Goal: Transaction & Acquisition: Obtain resource

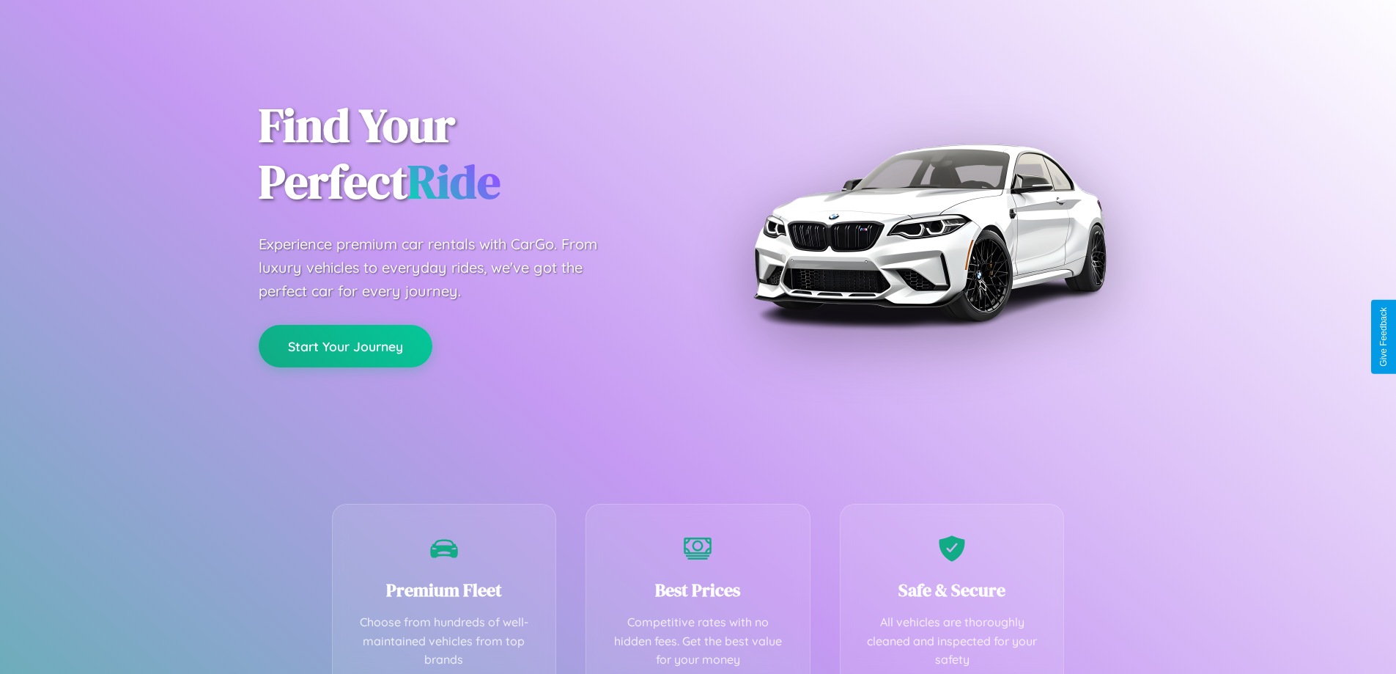
scroll to position [289, 0]
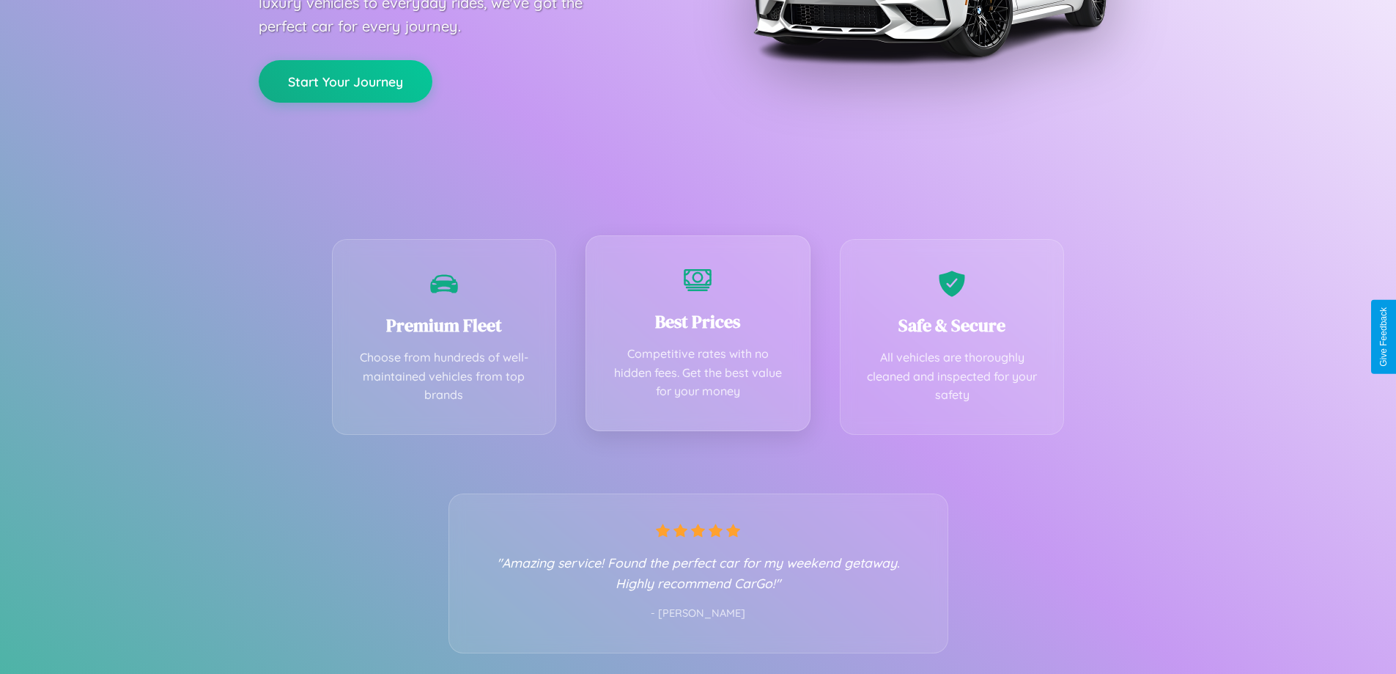
click at [698, 336] on div "Best Prices Competitive rates with no hidden fees. Get the best value for your …" at bounding box center [698, 333] width 225 height 196
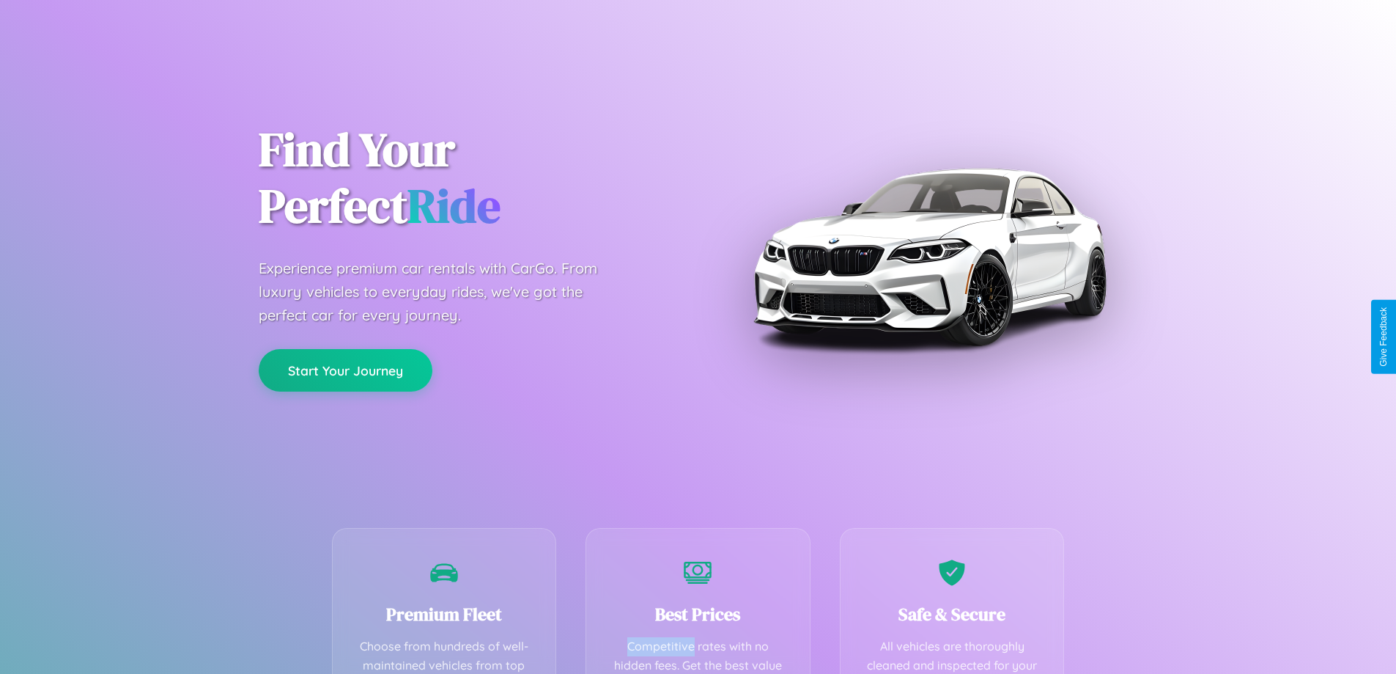
scroll to position [427, 0]
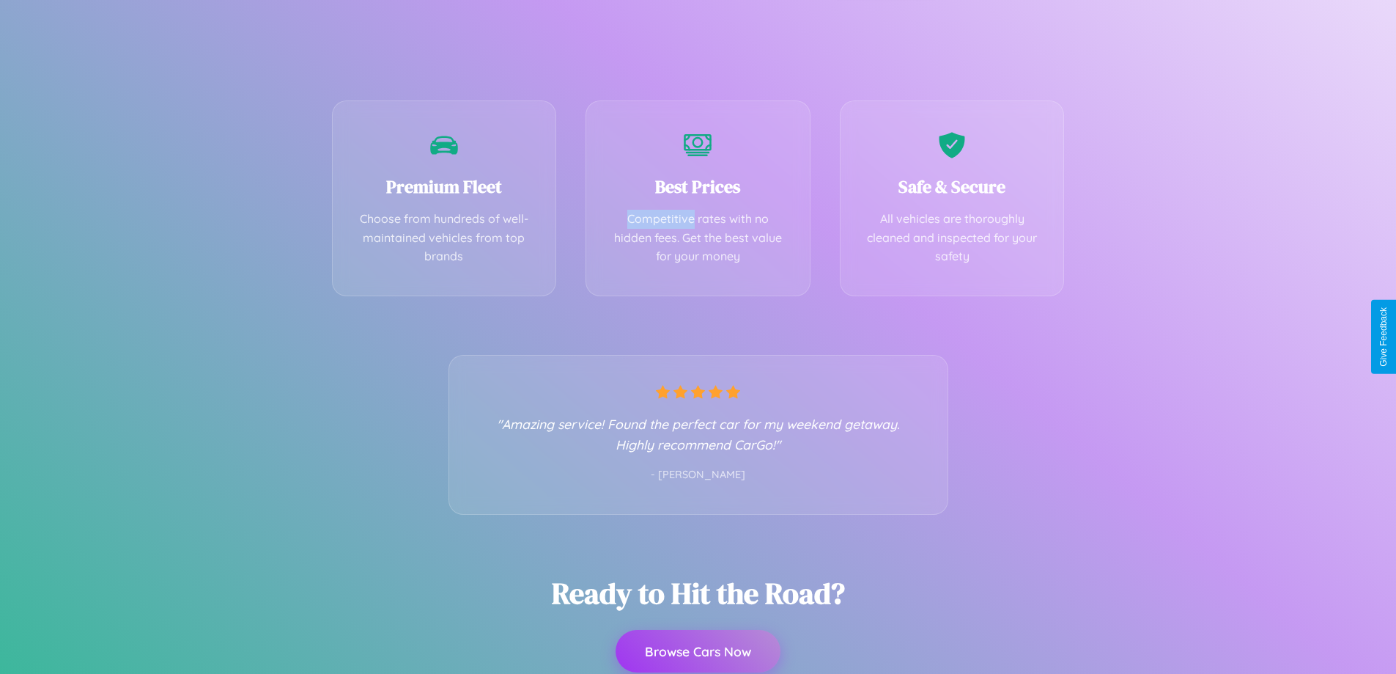
click at [698, 652] on button "Browse Cars Now" at bounding box center [698, 651] width 165 height 43
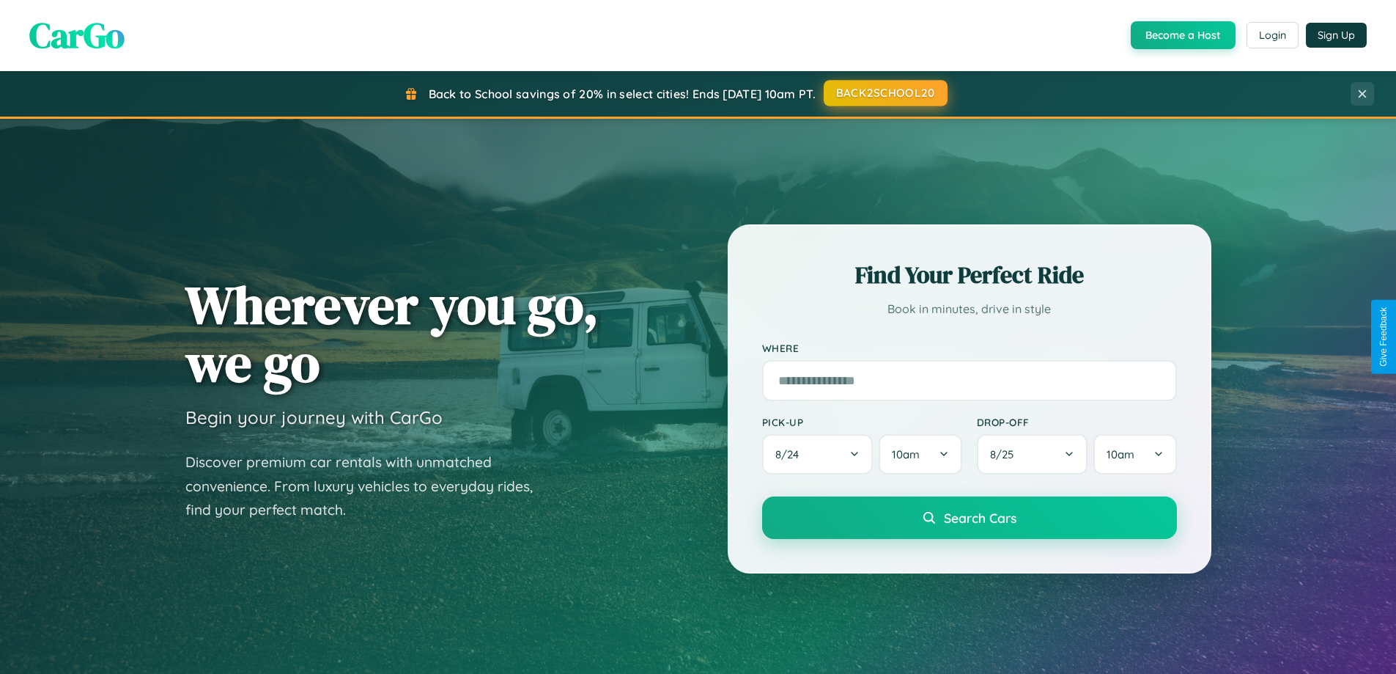
click at [885, 93] on button "BACK2SCHOOL20" at bounding box center [886, 93] width 124 height 26
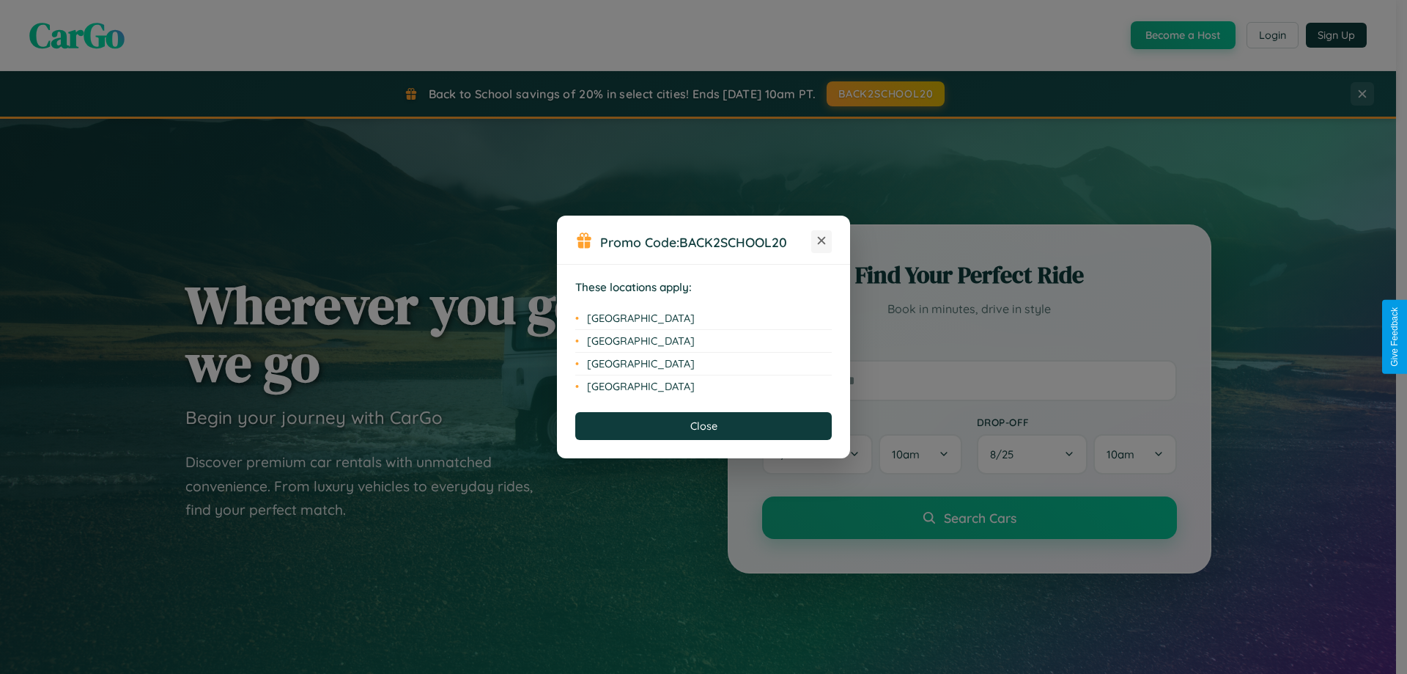
click at [822, 241] on icon at bounding box center [822, 241] width 8 height 8
